Goal: Check status

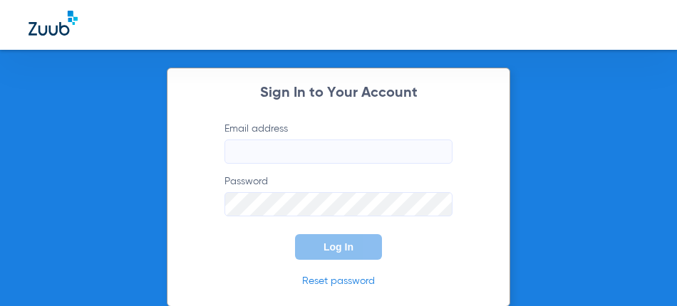
type input "[EMAIL_ADDRESS][DOMAIN_NAME]"
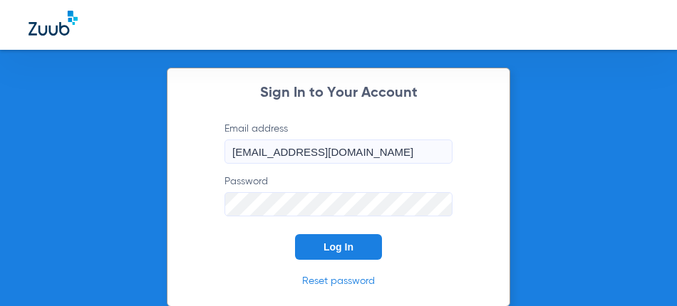
click at [324, 243] on span "Log In" at bounding box center [339, 247] width 30 height 11
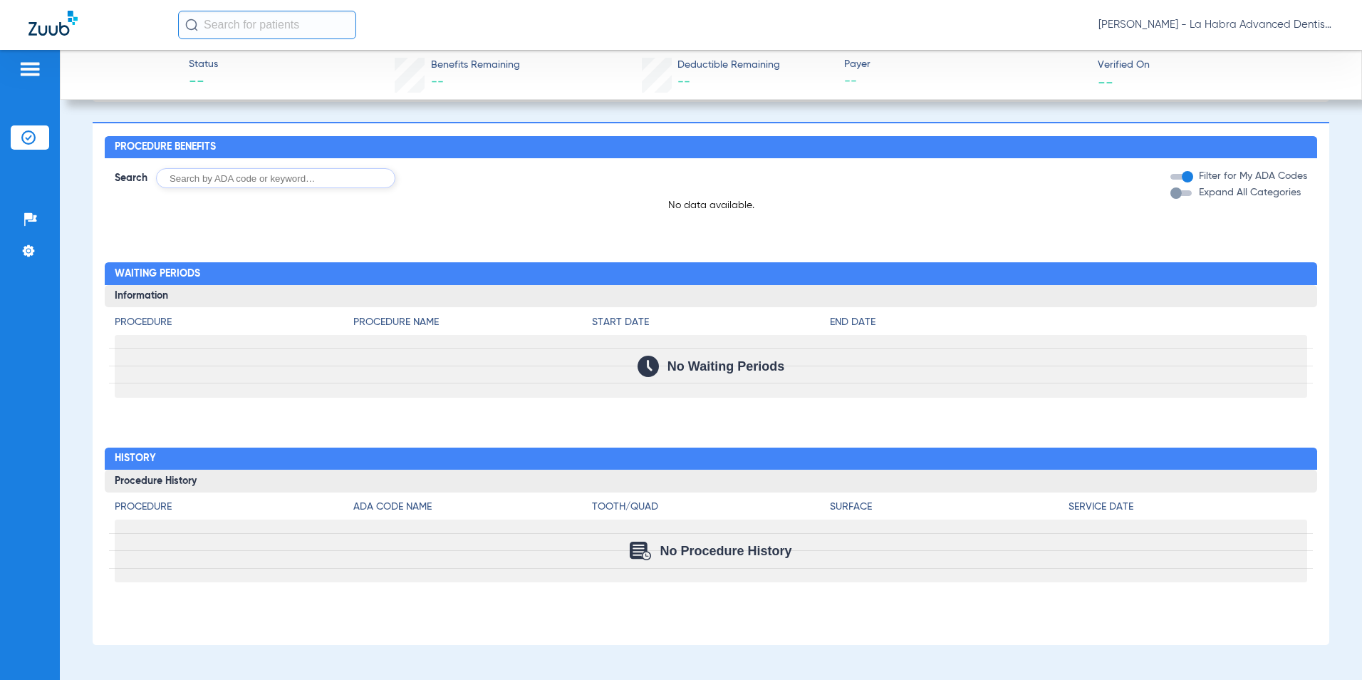
scroll to position [103, 0]
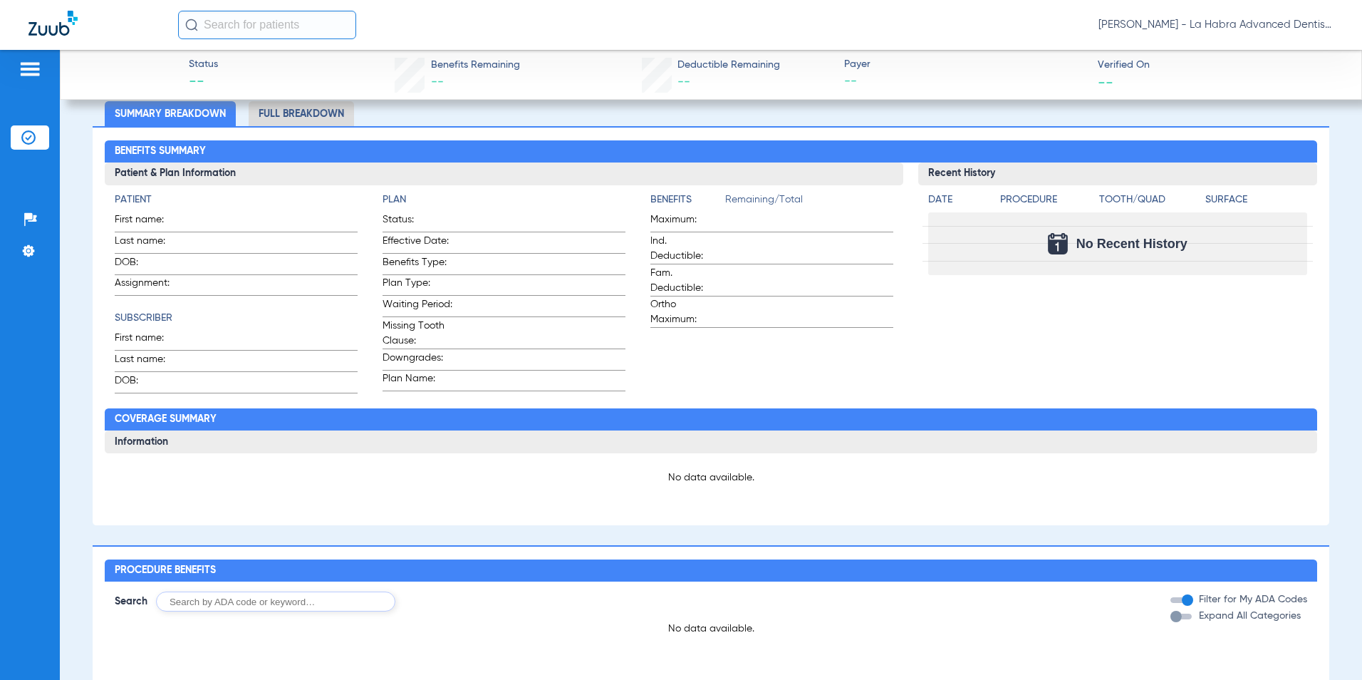
click at [331, 120] on li "Full Breakdown" at bounding box center [301, 113] width 105 height 25
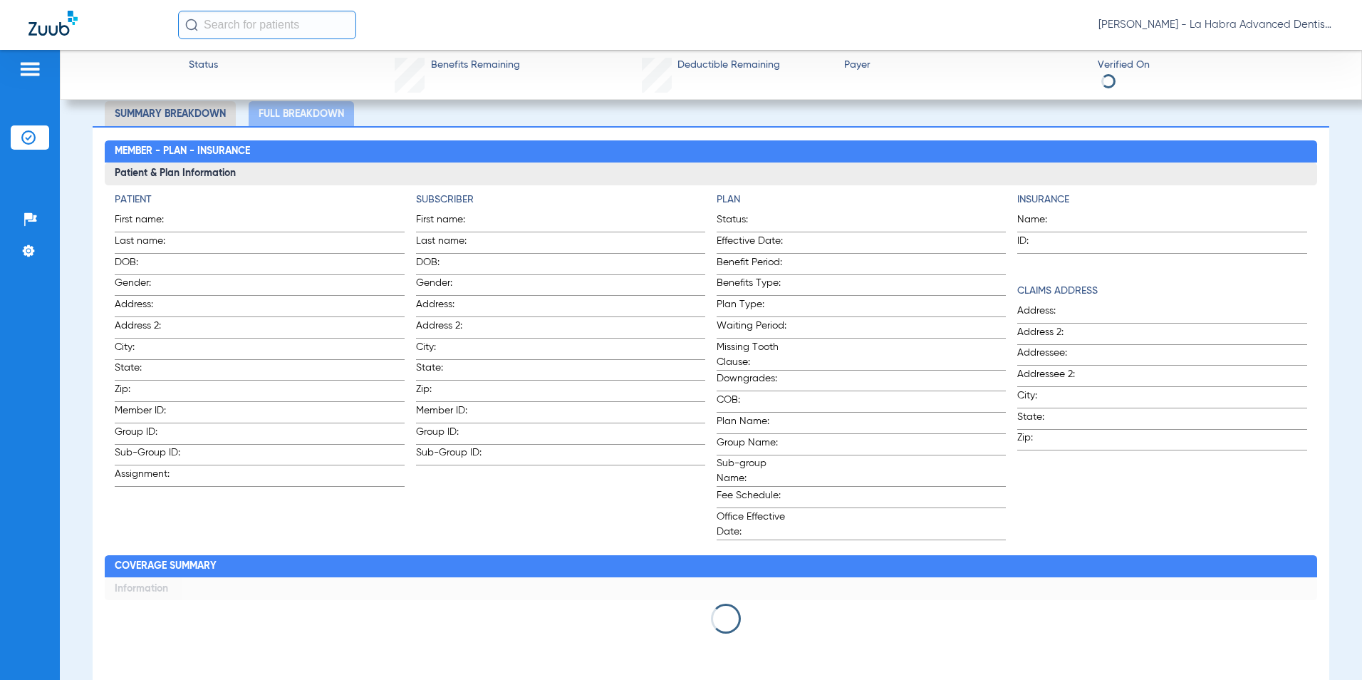
click at [214, 123] on li "Summary Breakdown" at bounding box center [170, 113] width 131 height 25
click at [209, 110] on li "Summary Breakdown" at bounding box center [170, 113] width 131 height 25
click at [196, 116] on li "Summary Breakdown" at bounding box center [170, 113] width 131 height 25
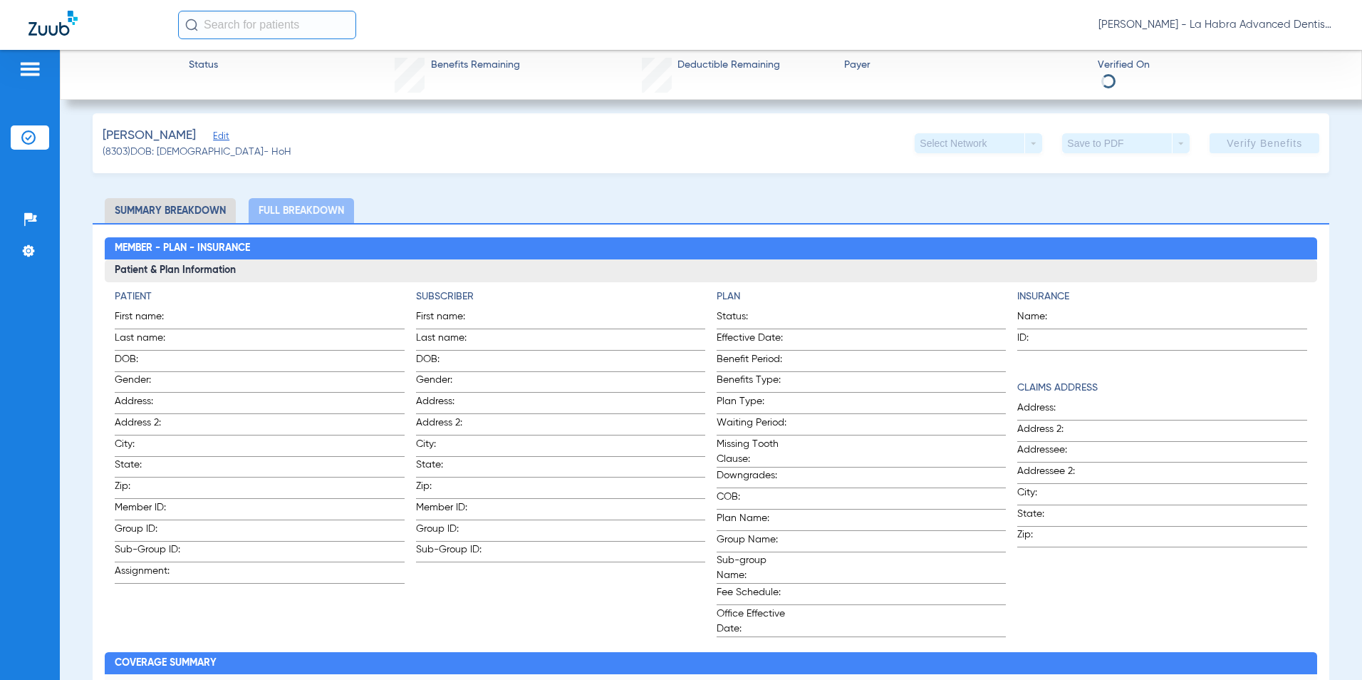
scroll to position [0, 0]
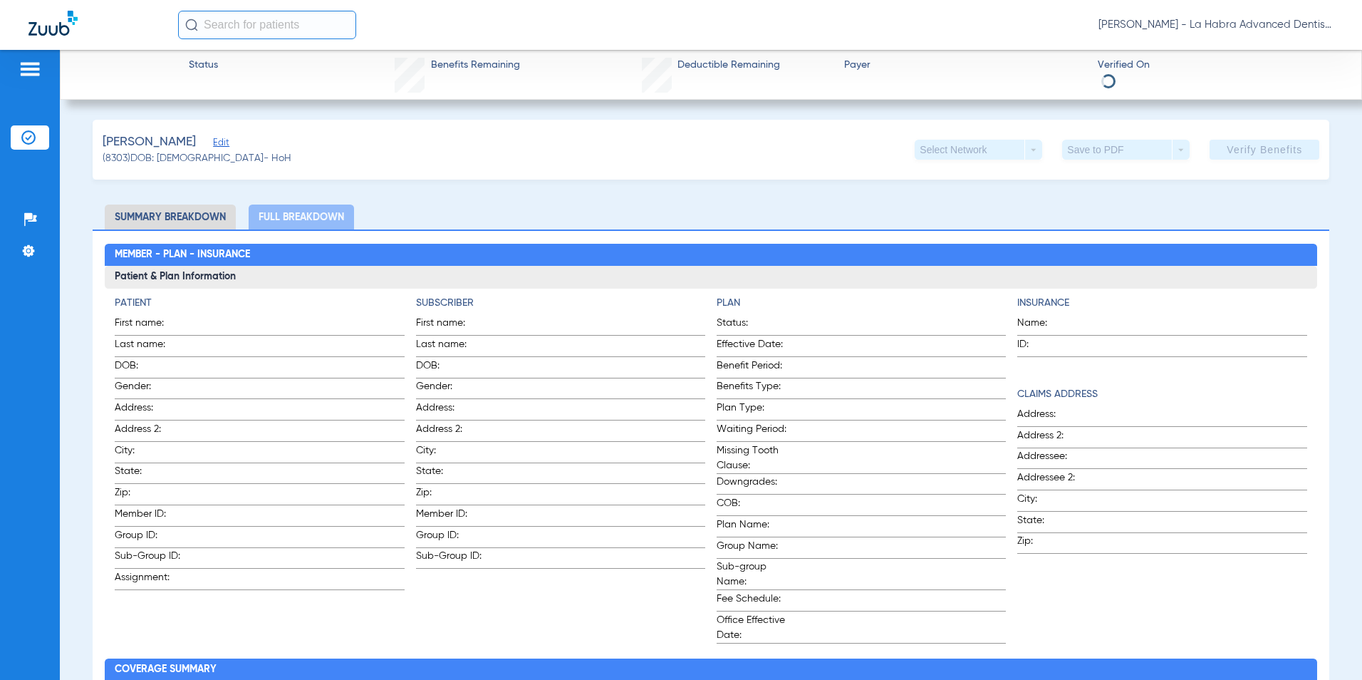
click at [203, 220] on li "Summary Breakdown" at bounding box center [170, 217] width 131 height 25
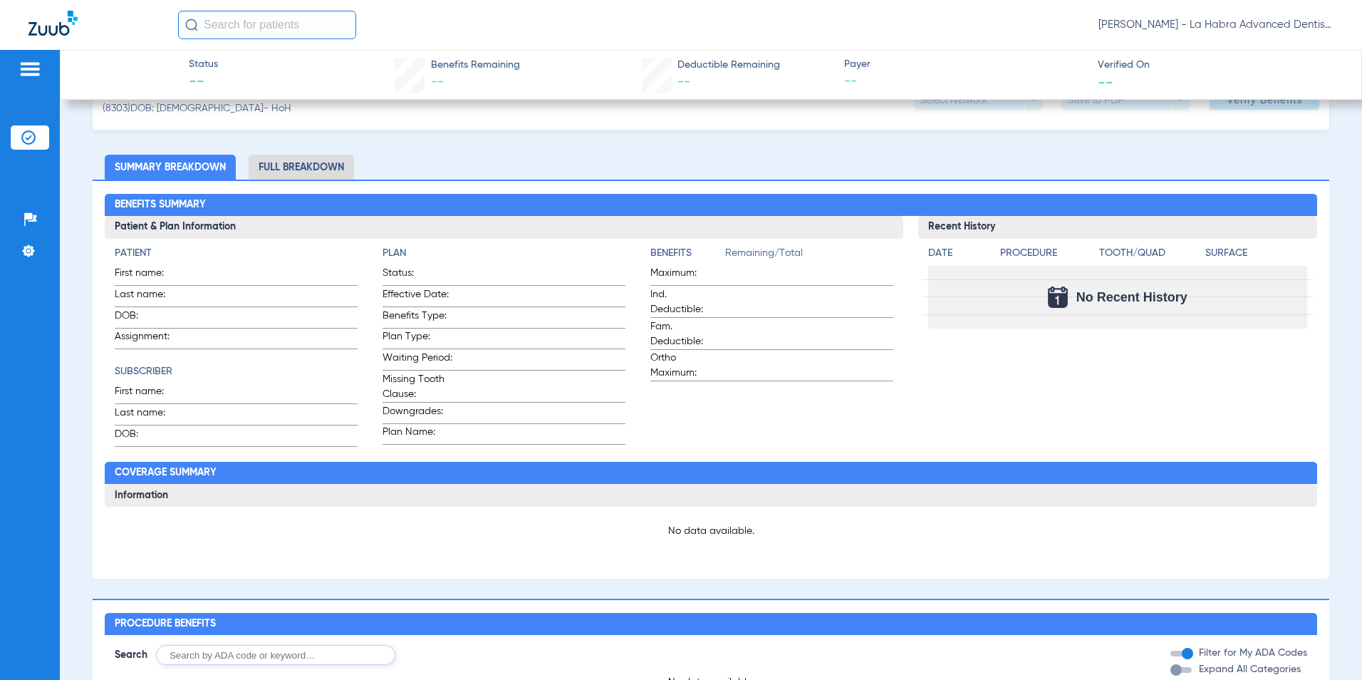
scroll to position [71, 0]
